Goal: Information Seeking & Learning: Learn about a topic

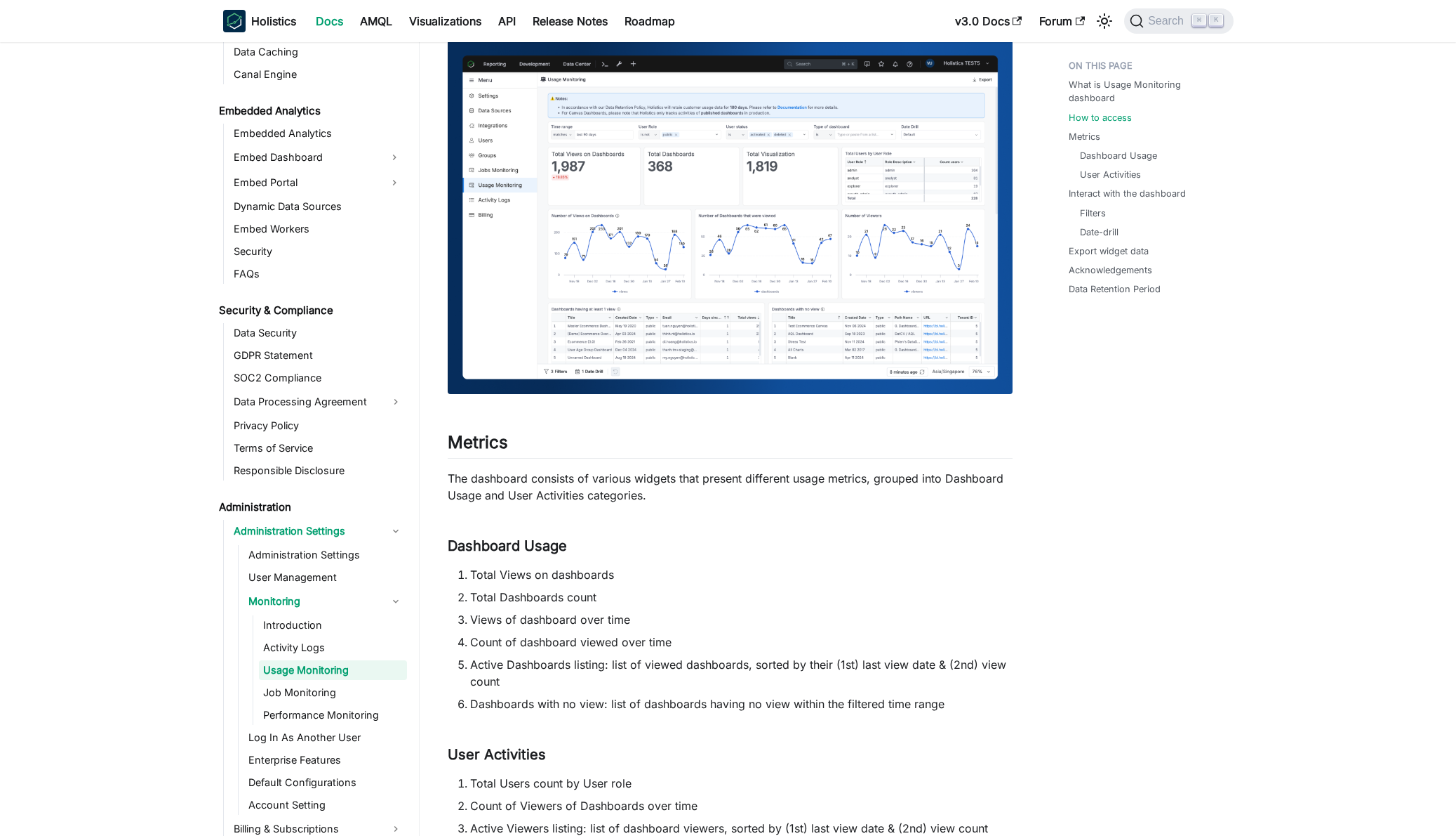
scroll to position [1433, 0]
click at [602, 300] on img at bounding box center [730, 217] width 565 height 354
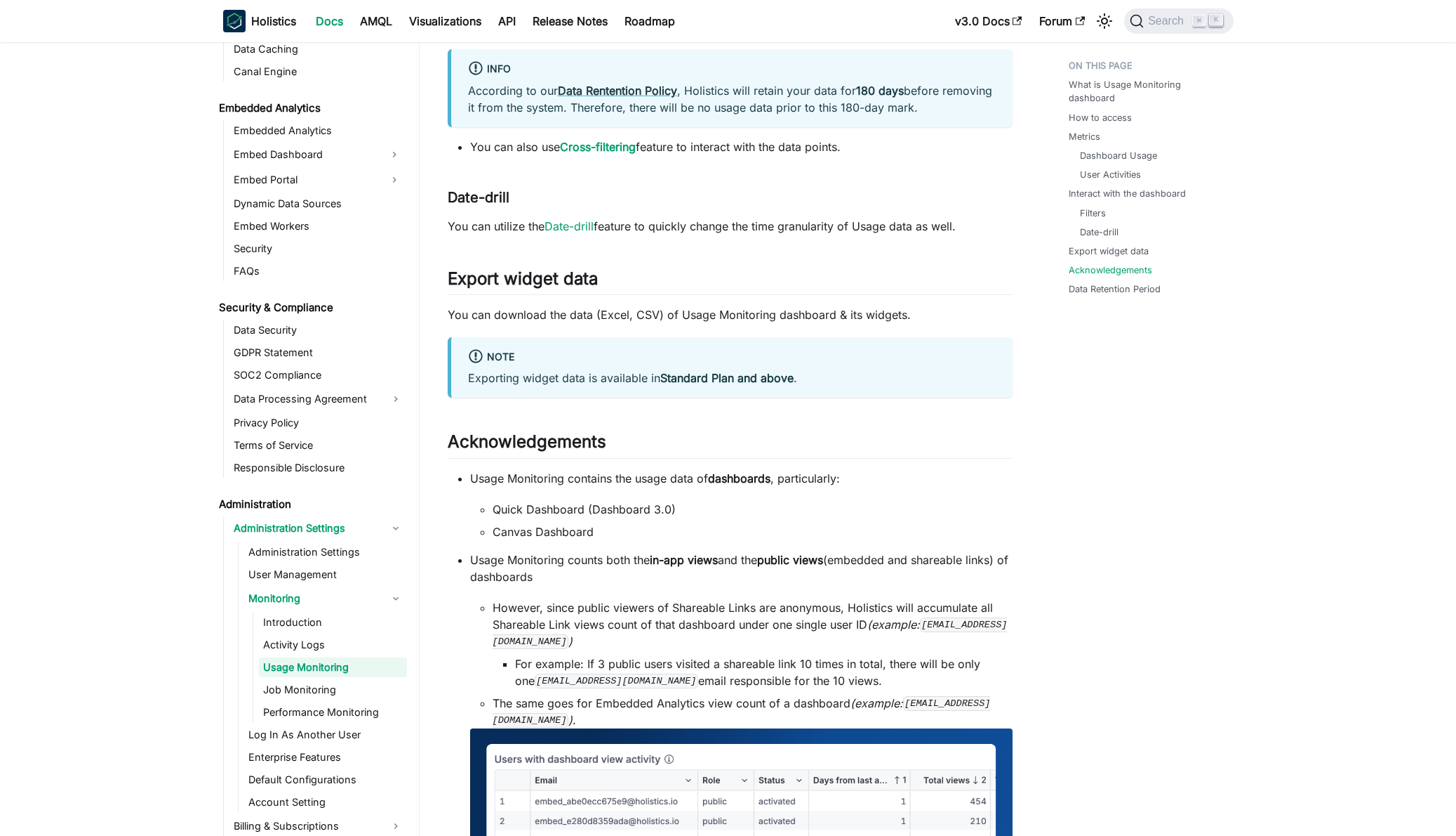
scroll to position [838, 0]
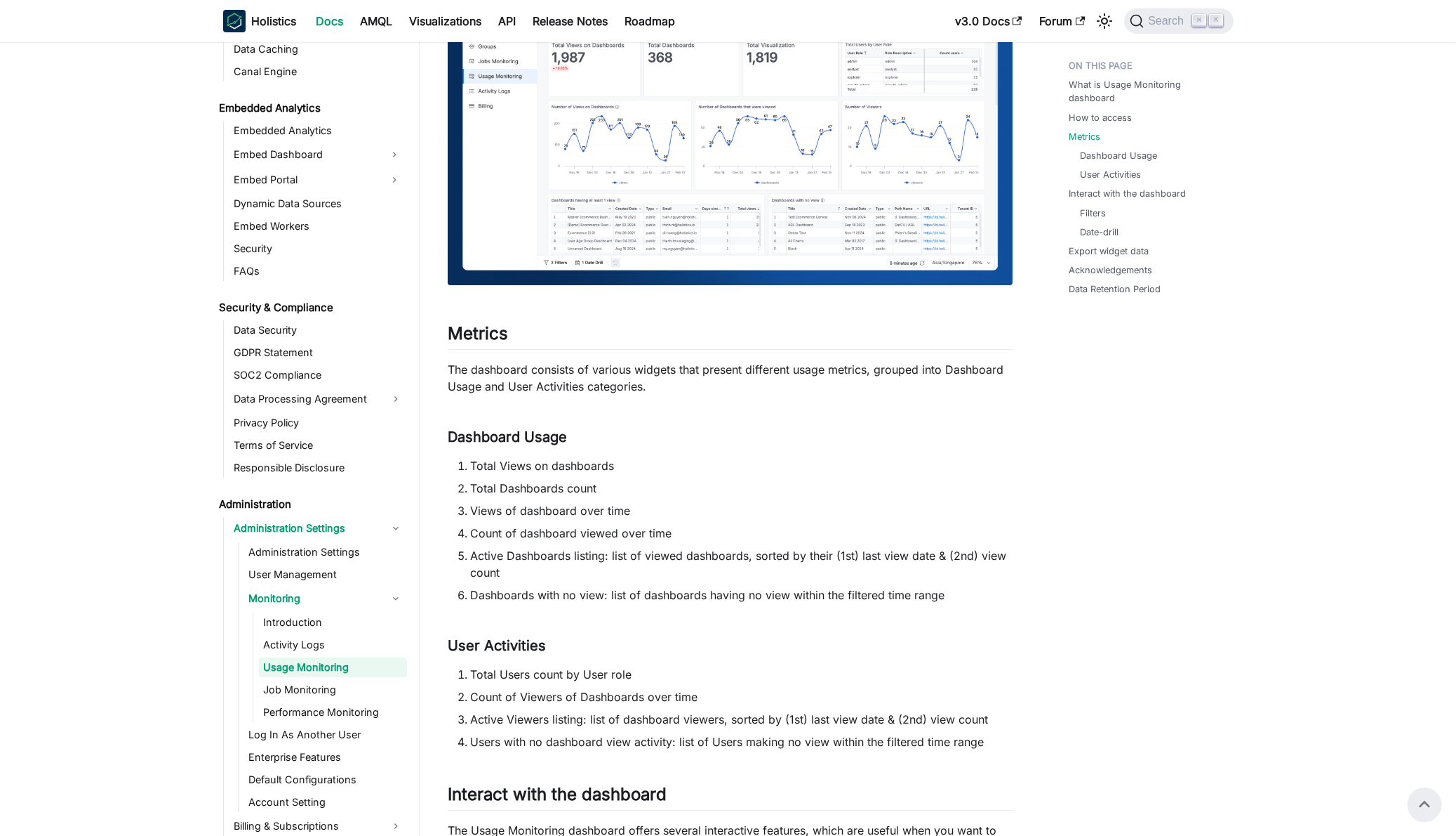
scroll to position [625, 0]
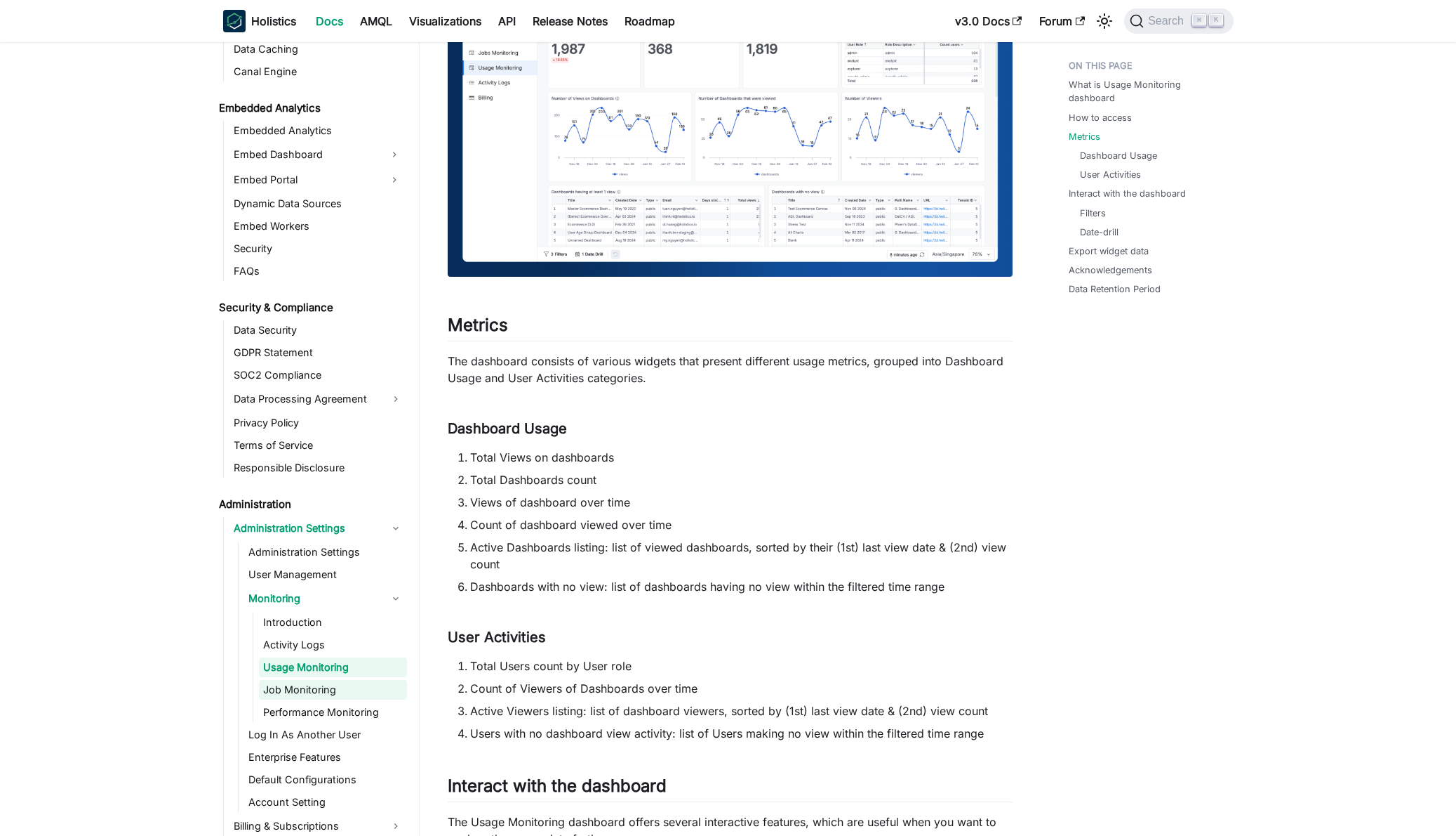
click at [333, 682] on link "Job Monitoring" at bounding box center [333, 690] width 148 height 20
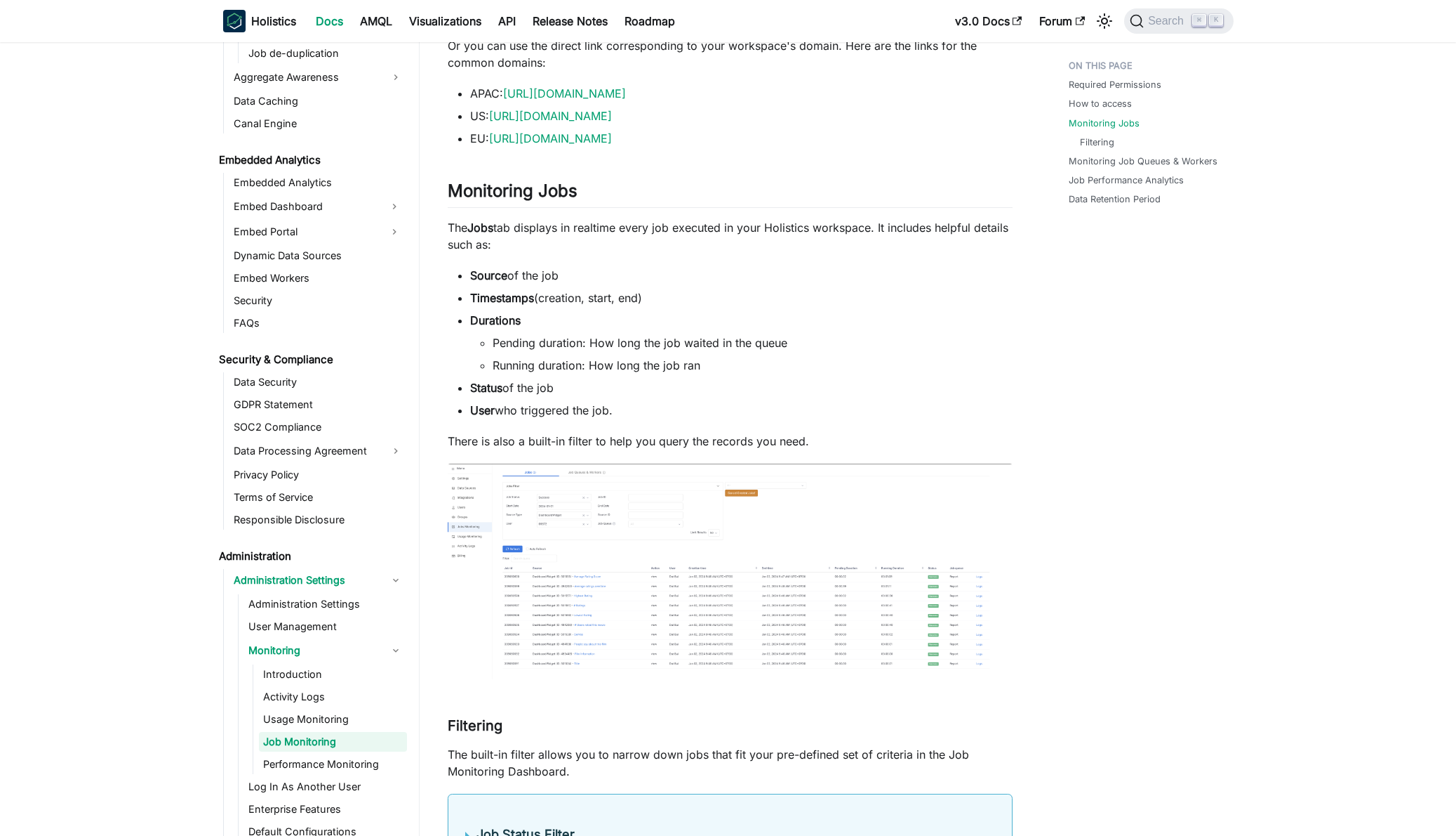
scroll to position [1411, 0]
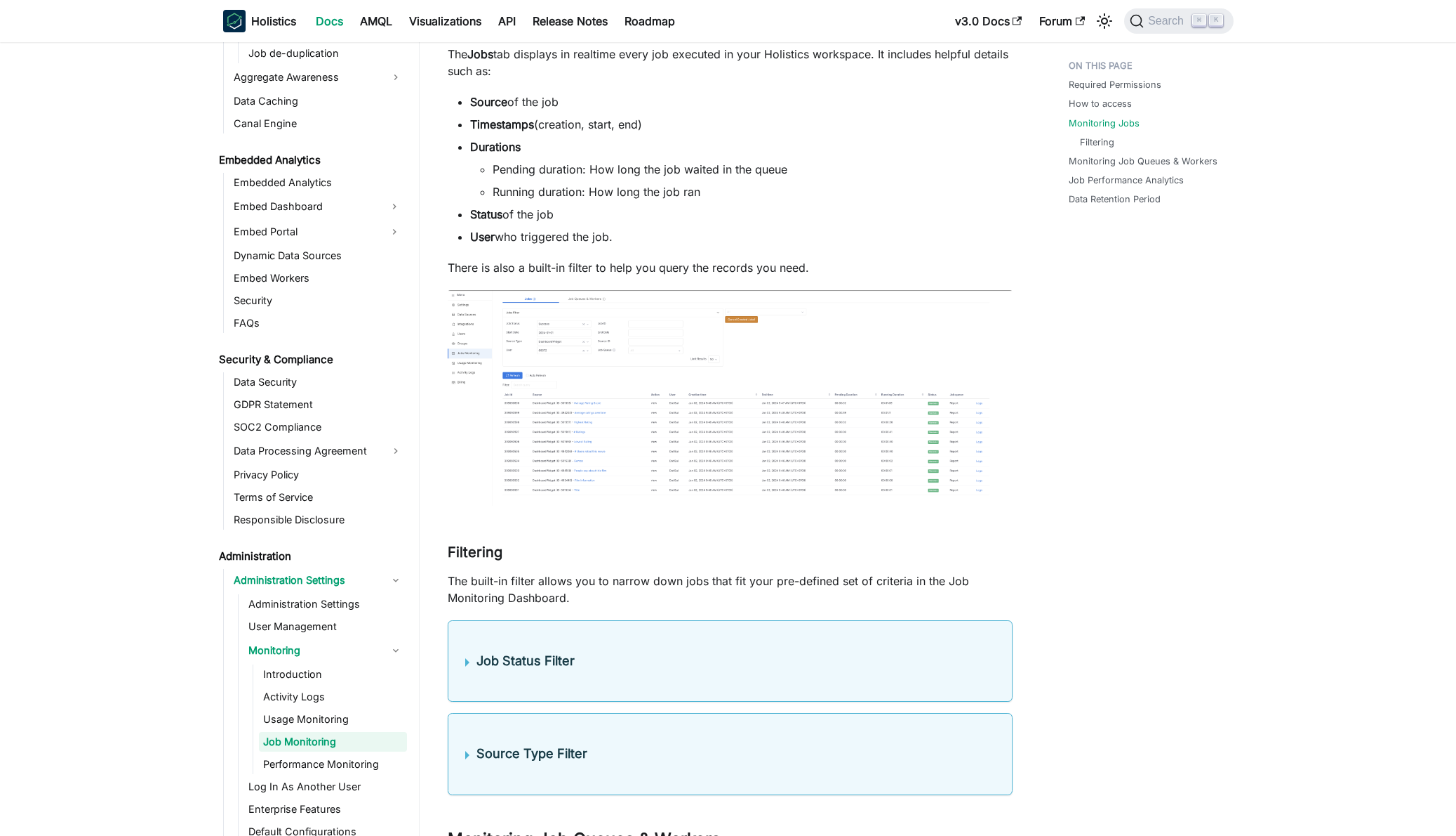
click at [647, 447] on img at bounding box center [730, 397] width 565 height 216
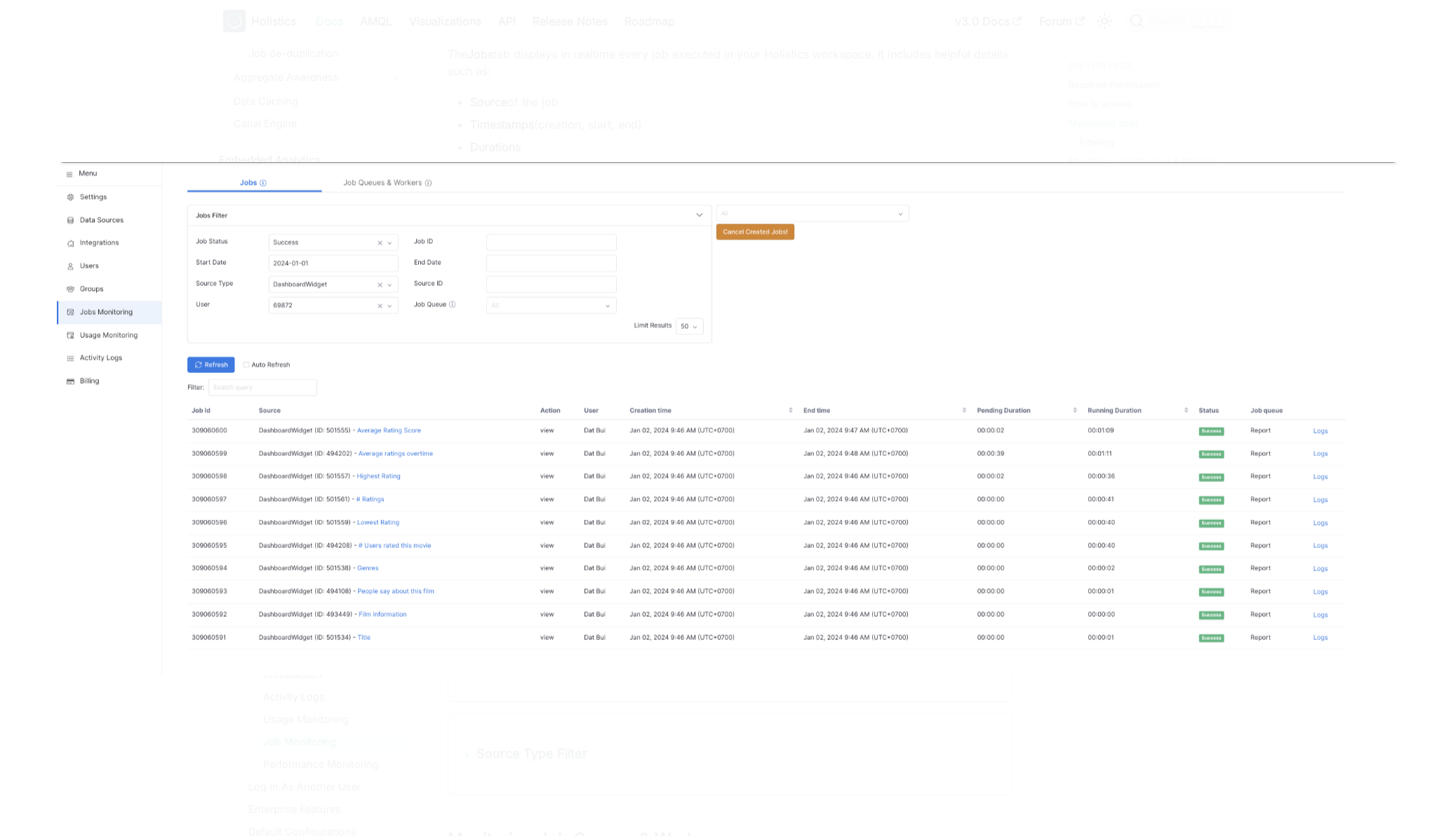
scroll to position [1445, 0]
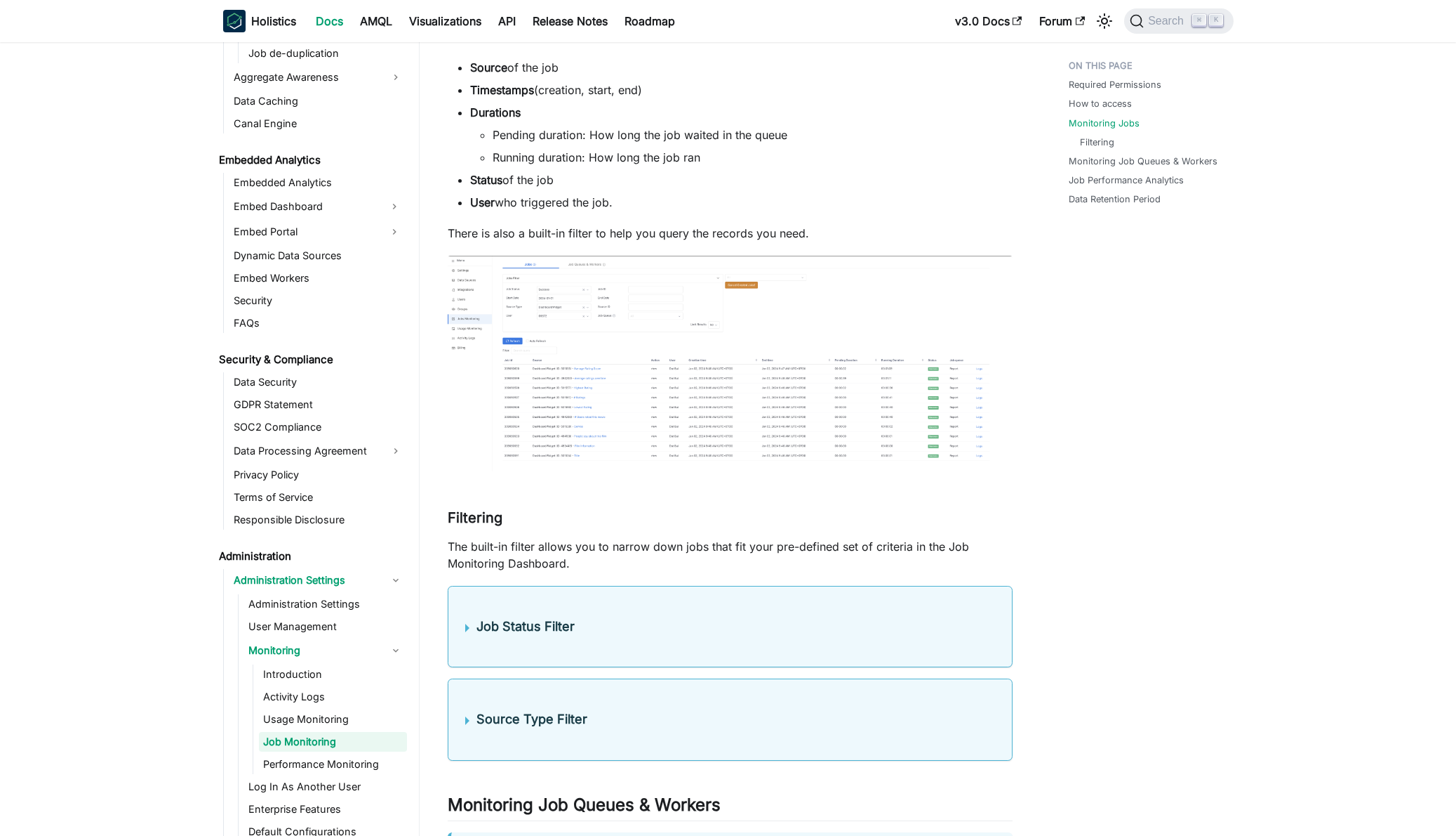
click at [752, 316] on img at bounding box center [730, 363] width 565 height 216
